Goal: Task Accomplishment & Management: Manage account settings

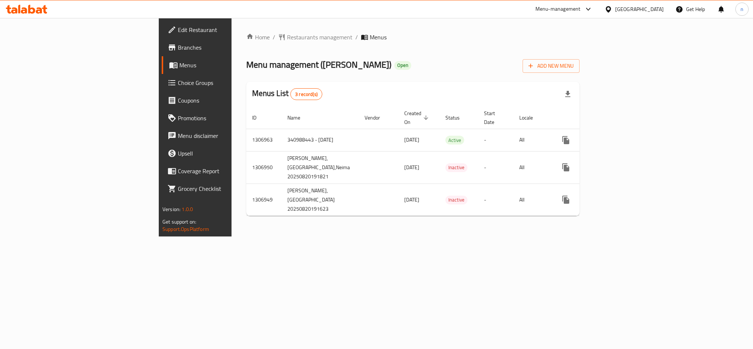
click at [178, 81] on span "Choice Groups" at bounding box center [228, 82] width 101 height 9
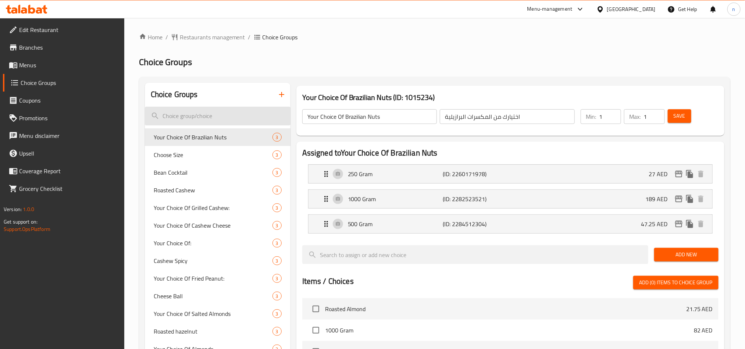
click at [162, 109] on input "search" at bounding box center [218, 116] width 146 height 19
paste input "Extra Mix Nuts"
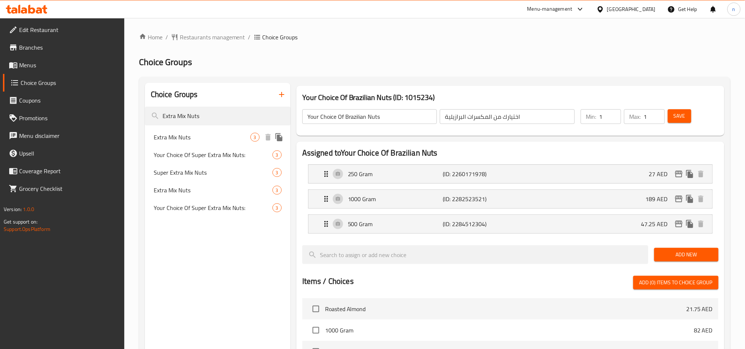
type input "Extra Mix Nuts"
click at [199, 133] on span "Extra Mix Nuts" at bounding box center [202, 137] width 97 height 9
type input "Extra Mix Nuts"
type input "مشكل مكسرات اكسترا"
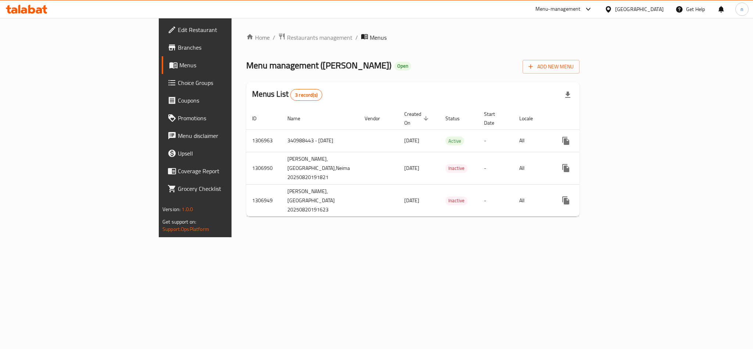
click at [637, 10] on div "[GEOGRAPHIC_DATA]" at bounding box center [639, 9] width 49 height 8
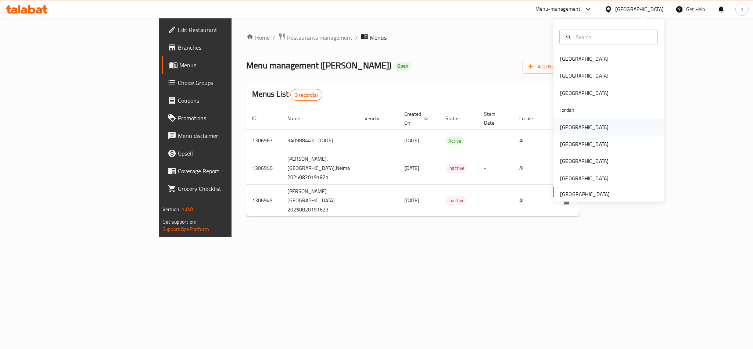
click at [564, 124] on div "Kuwait" at bounding box center [584, 127] width 49 height 8
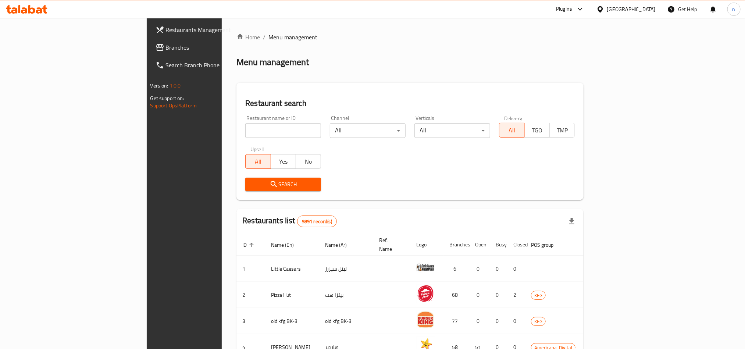
click at [150, 54] on link "Branches" at bounding box center [210, 48] width 121 height 18
